Goal: Task Accomplishment & Management: Manage account settings

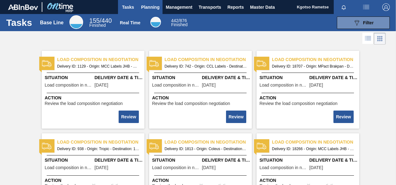
click at [152, 6] on span "Planning" at bounding box center [150, 6] width 18 height 7
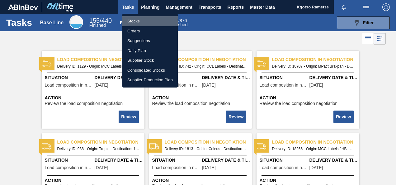
click at [142, 21] on li "Stocks" at bounding box center [149, 21] width 55 height 10
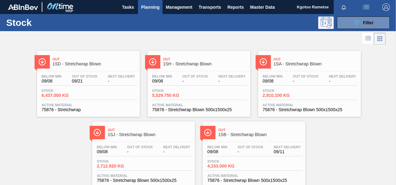
click at [346, 30] on div "Stock 089F7B8B-B2A5-4AFE-B5C0-19BA573D28AC Filter" at bounding box center [198, 22] width 396 height 17
click at [346, 26] on button "089F7B8B-B2A5-4AFE-B5C0-19BA573D28AC Filter" at bounding box center [363, 22] width 53 height 12
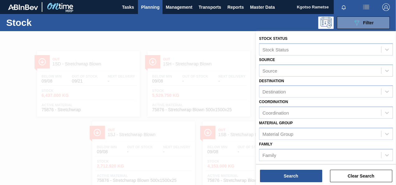
click at [275, 143] on div "Family Family" at bounding box center [326, 150] width 134 height 21
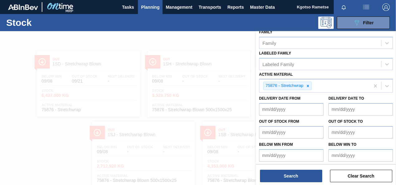
scroll to position [113, 0]
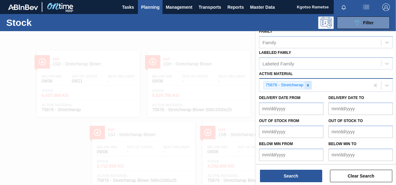
click at [308, 85] on icon at bounding box center [308, 85] width 2 height 2
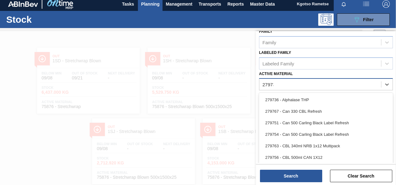
scroll to position [111, 0]
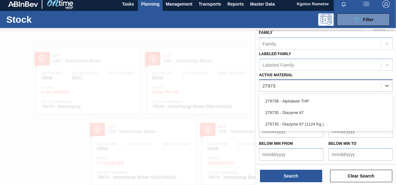
type Material "279735"
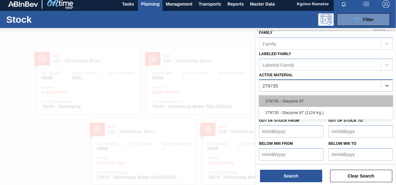
click at [295, 102] on div "279735 - Diazyme 87" at bounding box center [326, 101] width 134 height 12
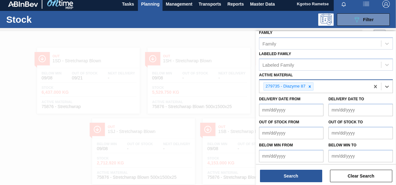
scroll to position [113, 0]
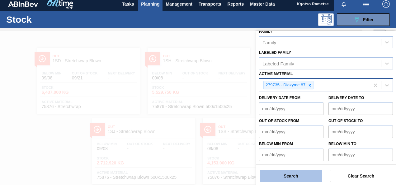
click at [287, 175] on button "Search" at bounding box center [291, 176] width 62 height 12
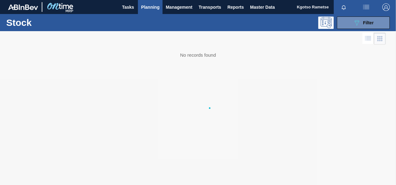
scroll to position [0, 0]
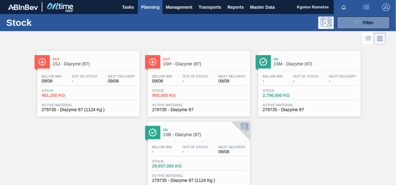
click at [198, 132] on span "Ok" at bounding box center [205, 130] width 84 height 4
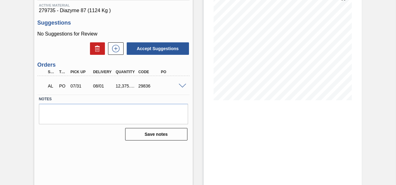
scroll to position [83, 0]
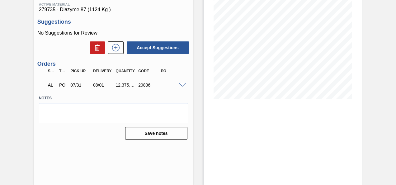
click at [182, 85] on span at bounding box center [182, 85] width 7 height 5
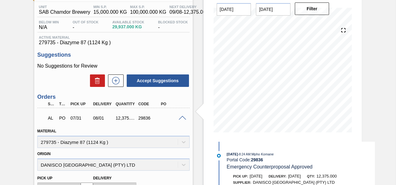
scroll to position [21, 0]
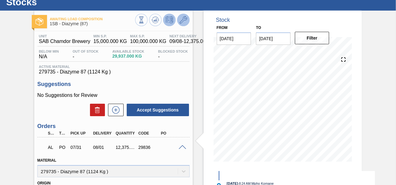
click at [183, 17] on icon at bounding box center [183, 19] width 7 height 7
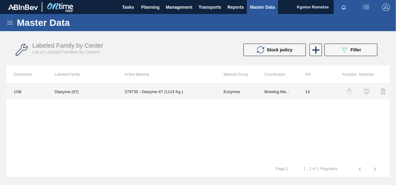
click at [210, 89] on td "279735 - Diazyme 87 (1124 Kg )" at bounding box center [166, 92] width 99 height 16
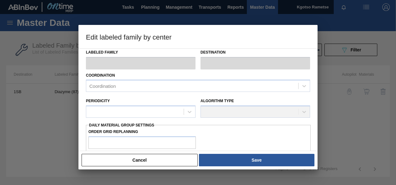
type input "Enzymes"
type input "Diazyme"
type input "Diazyme (87)"
type input "1SB - SAB Chamdor Brewery"
type input "14"
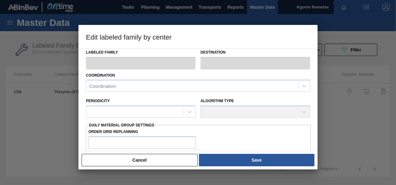
type input "15,000"
type input "100,000"
type input "0"
type input "15,000.000"
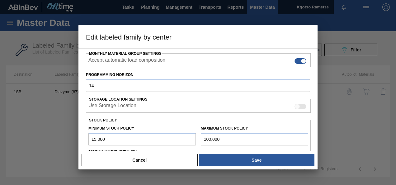
scroll to position [172, 0]
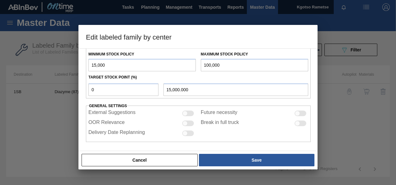
click at [91, 64] on input "15,000" at bounding box center [141, 65] width 107 height 12
drag, startPoint x: 93, startPoint y: 63, endPoint x: 88, endPoint y: 64, distance: 5.1
click at [88, 64] on input "15,000" at bounding box center [141, 65] width 107 height 12
type input "55,000"
type input "55,000.000"
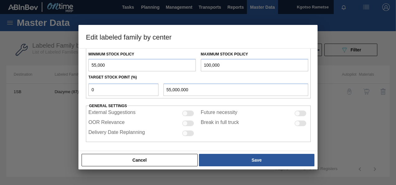
type input "55,000"
drag, startPoint x: 205, startPoint y: 63, endPoint x: 200, endPoint y: 63, distance: 5.6
click at [201, 63] on input "100,000" at bounding box center [254, 65] width 107 height 12
type input "200,000"
drag, startPoint x: 83, startPoint y: 91, endPoint x: 0, endPoint y: 109, distance: 84.7
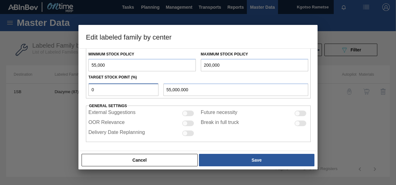
click at [39, 98] on div "Edit labeled family by center Material Group Enzymes Family Diazyme Labeled Fam…" at bounding box center [198, 92] width 396 height 185
type input "1"
type input "56,450.000"
type input "10"
type input "69,500.000"
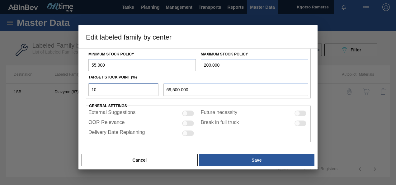
type input "100"
type input "200,000.000"
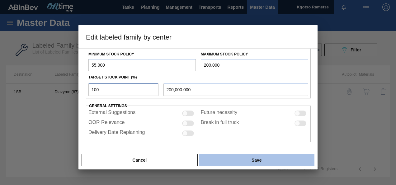
type input "100"
click at [237, 160] on button "Save" at bounding box center [256, 160] width 115 height 12
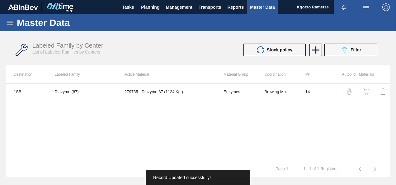
click at [364, 91] on img "button" at bounding box center [366, 91] width 6 height 6
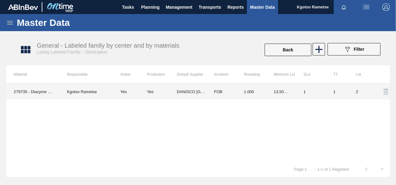
click at [245, 95] on td "1.000" at bounding box center [251, 92] width 30 height 16
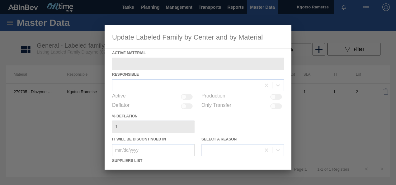
type Material "279735 - Diazyme 87 (1124 Kg )"
checkbox input "true"
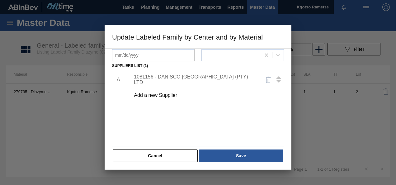
scroll to position [95, 0]
click at [187, 77] on div "1081156 - DANISCO SOUTH AFRICA (PTY) LTD" at bounding box center [195, 79] width 122 height 11
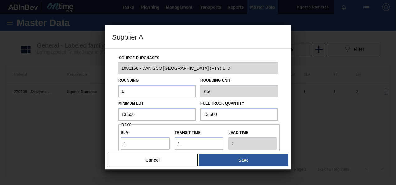
click at [267, 163] on button "Save" at bounding box center [243, 160] width 89 height 12
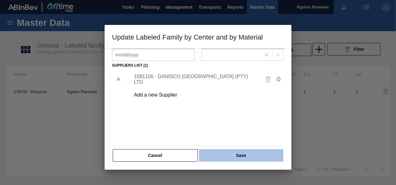
click at [253, 157] on button "Save" at bounding box center [241, 155] width 84 height 12
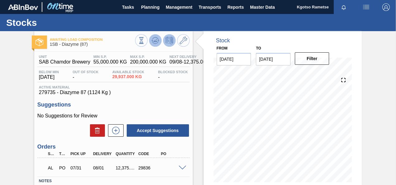
click at [152, 40] on icon at bounding box center [155, 40] width 7 height 7
